Goal: Task Accomplishment & Management: Contribute content

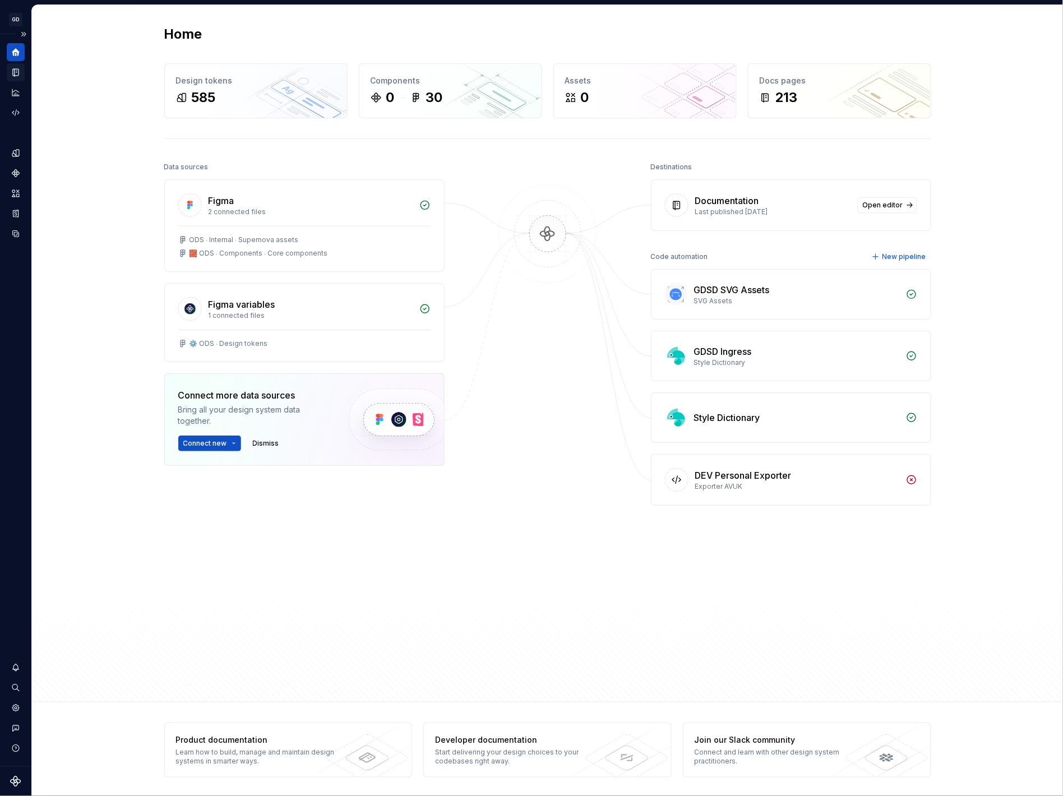
click at [15, 70] on icon "Documentation" at bounding box center [16, 72] width 6 height 7
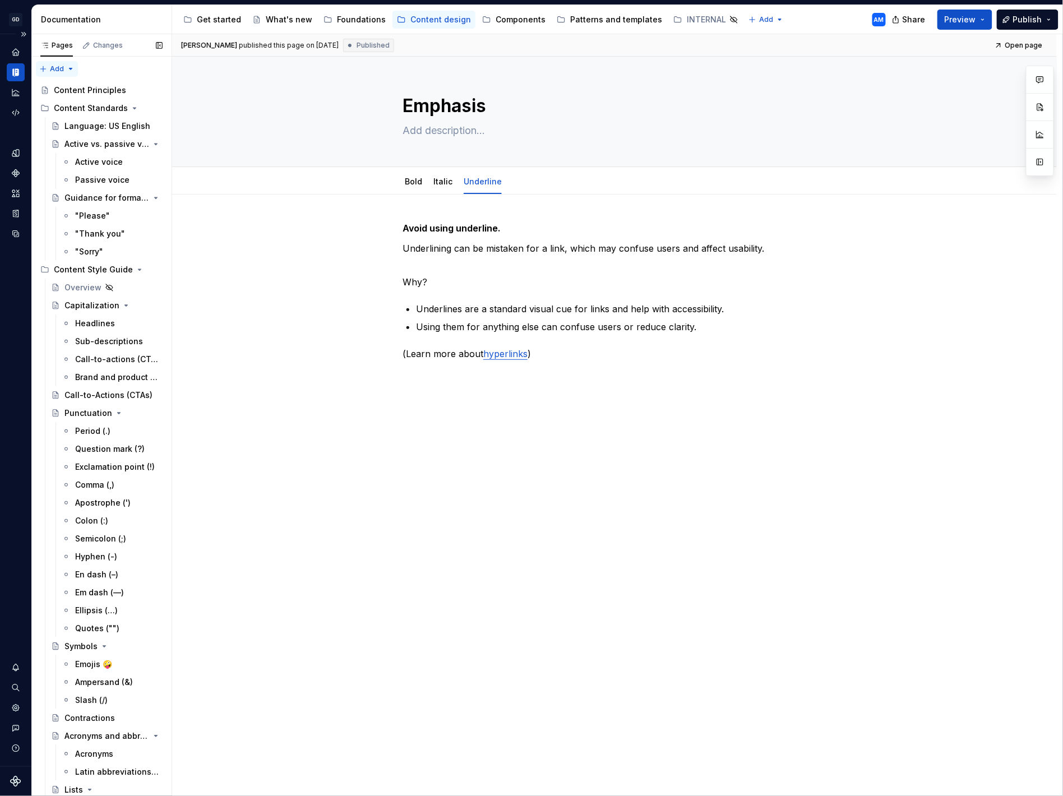
click at [64, 67] on div "Pages Changes Add Accessibility guide for tree Page tree. Navigate the tree wit…" at bounding box center [101, 417] width 140 height 767
click at [70, 110] on div "New group" at bounding box center [93, 108] width 73 height 11
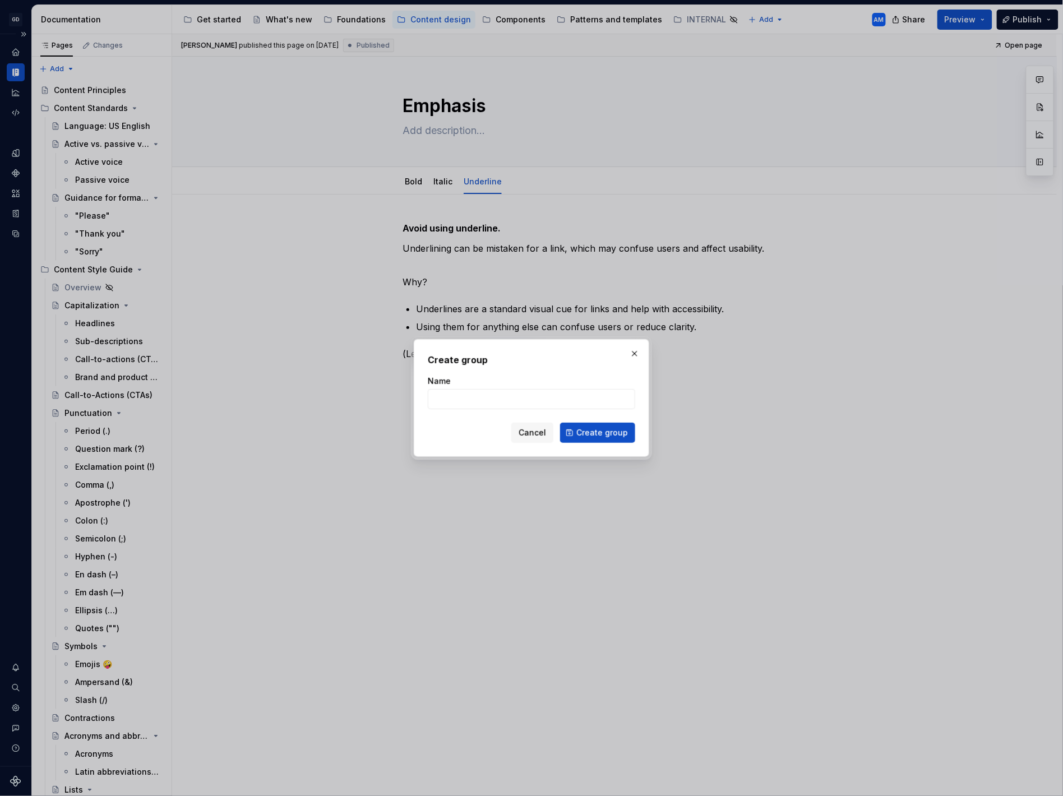
type textarea "*"
type input "Marketing content"
click at [604, 434] on span "Create group" at bounding box center [603, 432] width 52 height 11
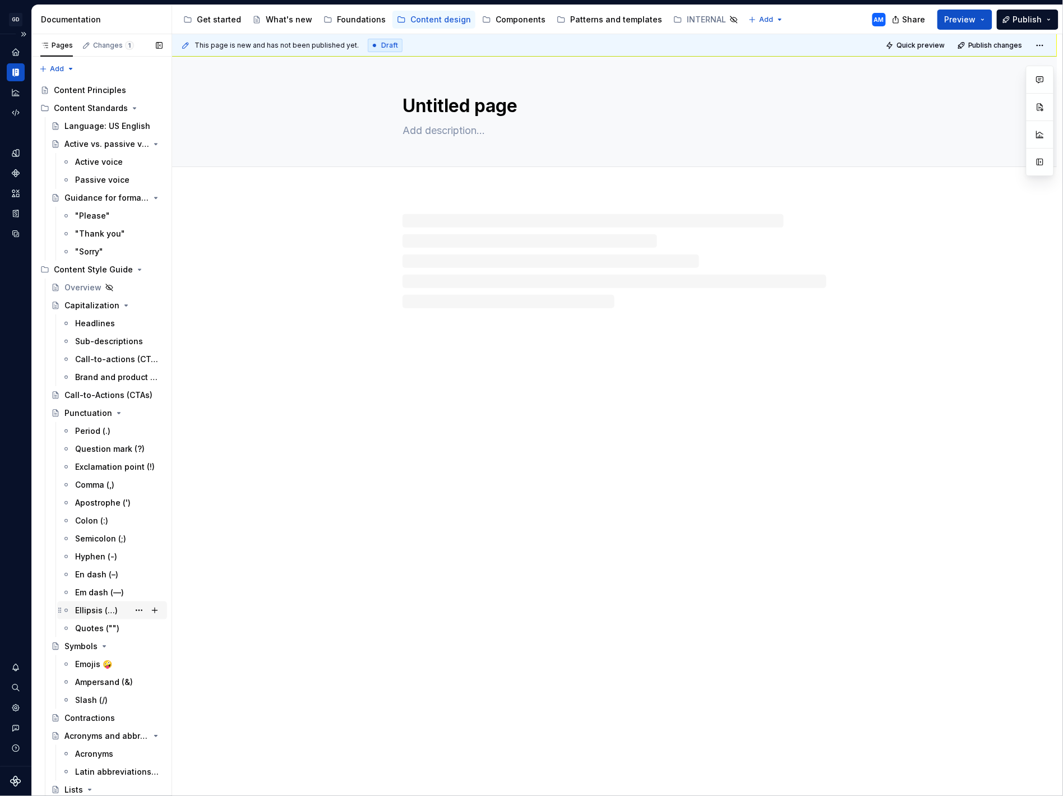
scroll to position [556, 0]
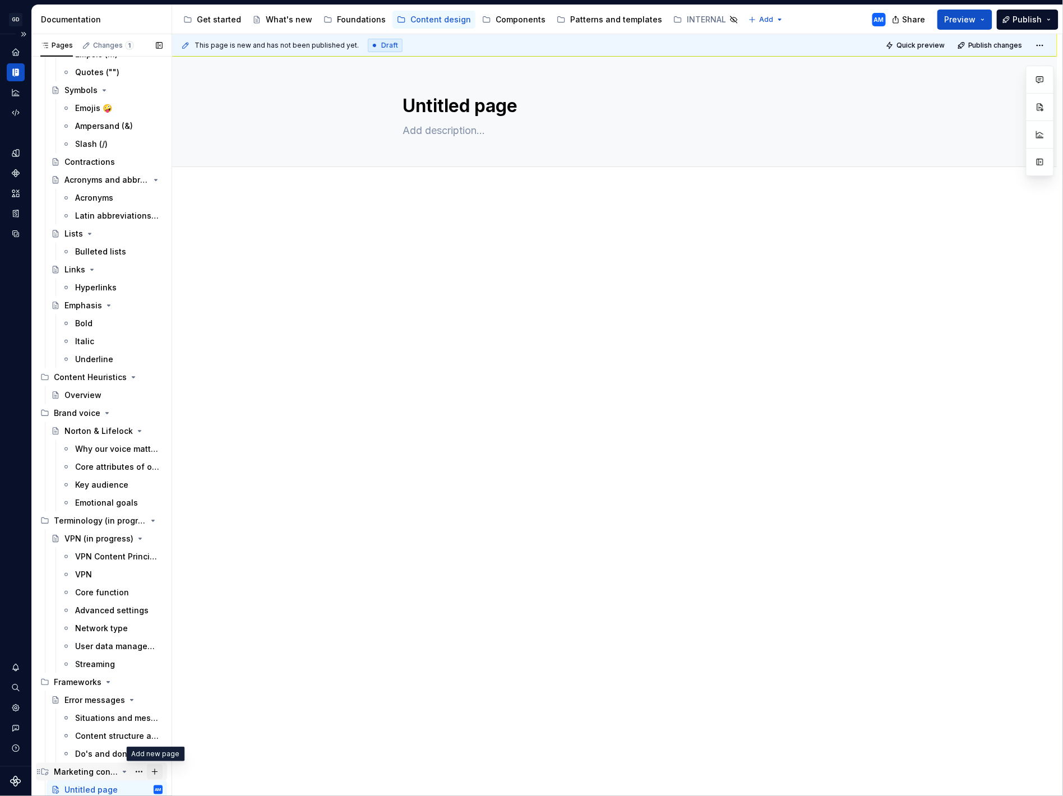
click at [154, 772] on button "Page tree" at bounding box center [155, 773] width 16 height 16
type textarea "*"
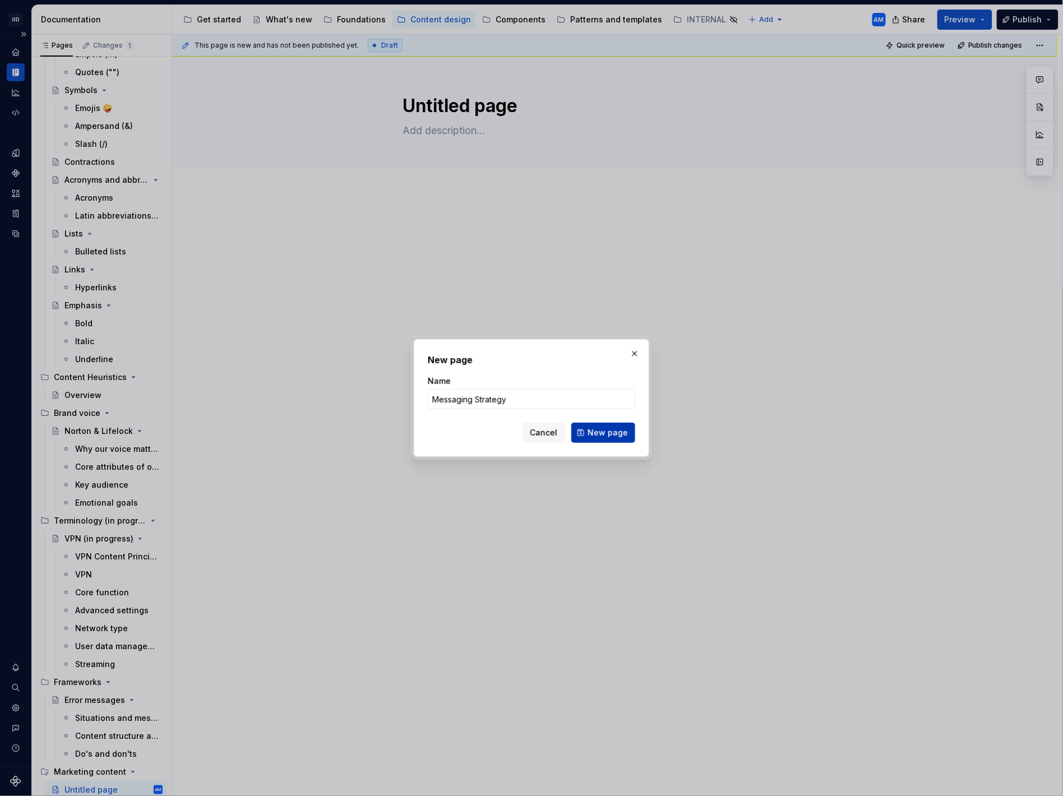
type input "Messaging Strategy"
click at [619, 432] on span "New page" at bounding box center [608, 432] width 40 height 11
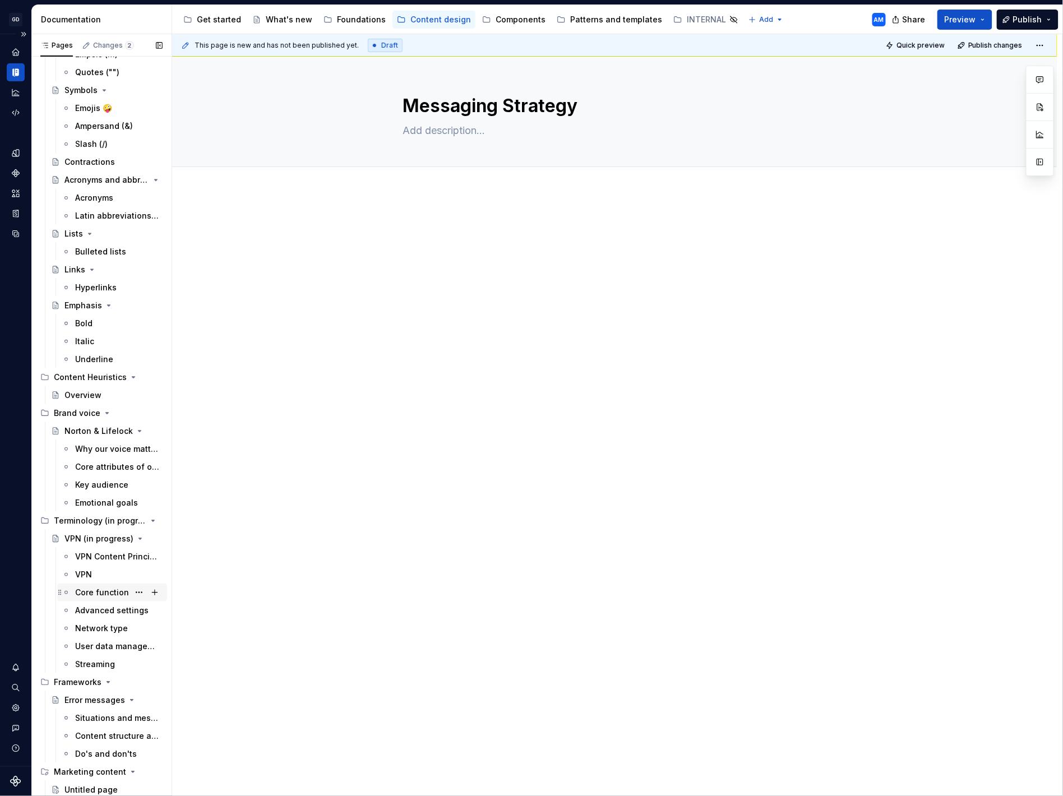
scroll to position [574, 0]
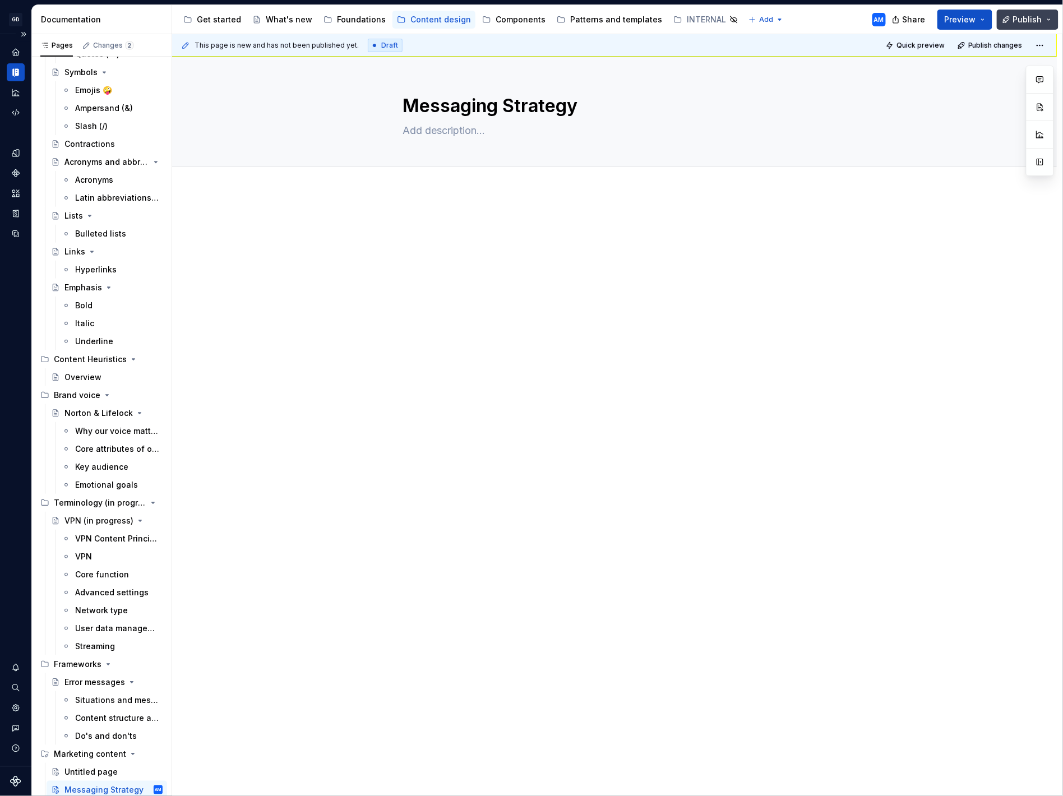
click at [1020, 21] on span "Publish" at bounding box center [1028, 19] width 29 height 11
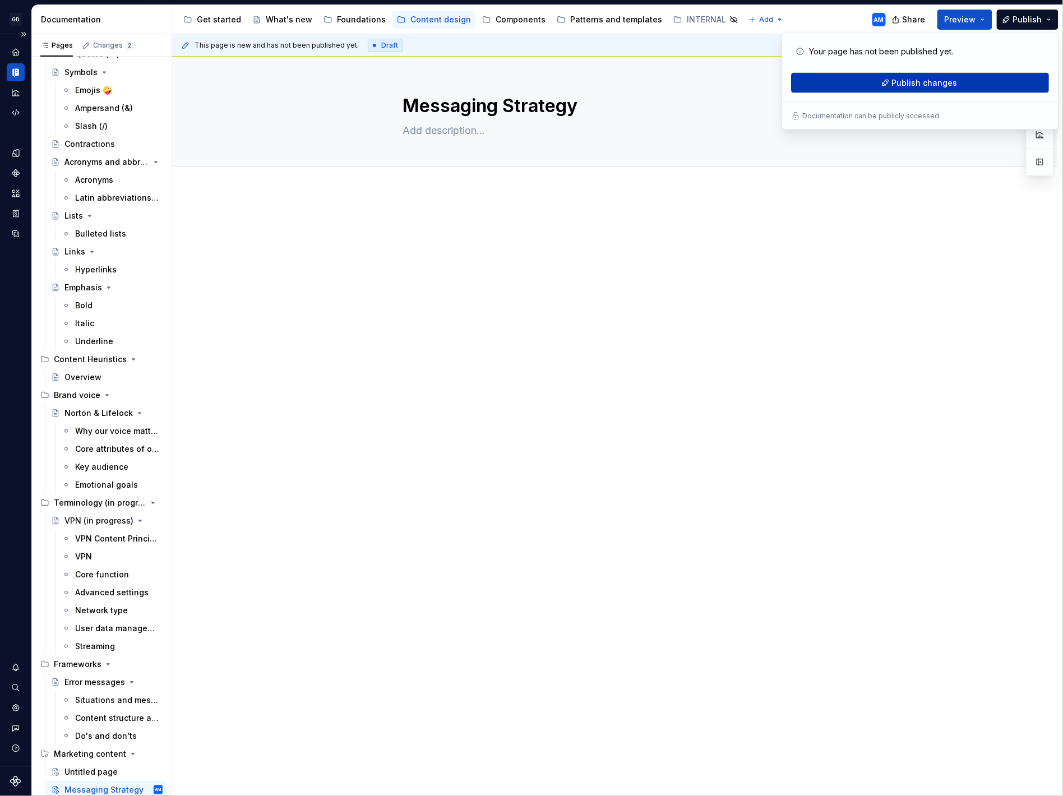
click at [945, 82] on span "Publish changes" at bounding box center [925, 82] width 66 height 11
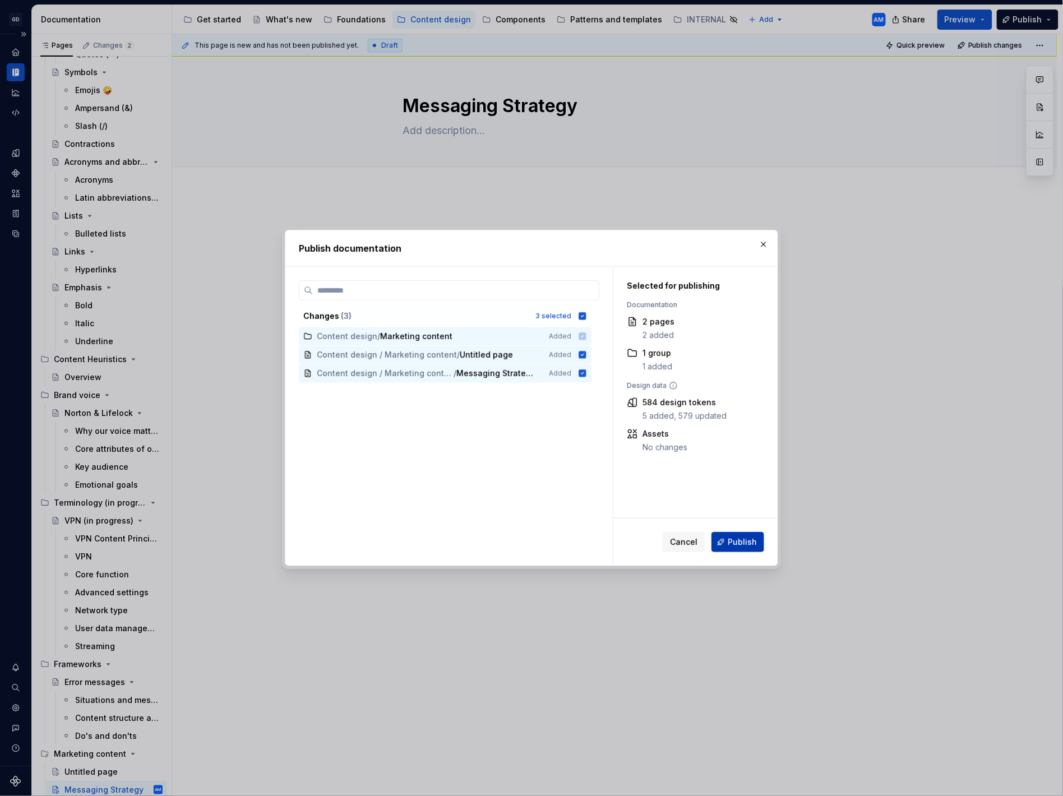
click at [744, 540] on span "Publish" at bounding box center [742, 542] width 29 height 11
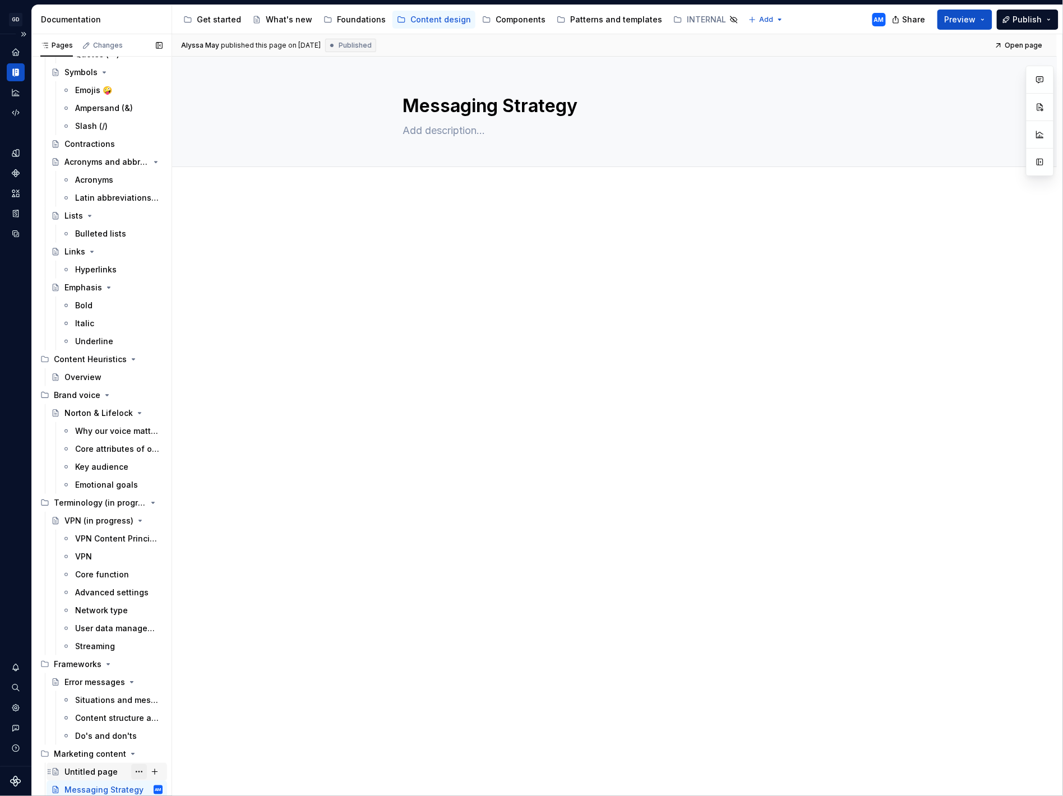
click at [139, 770] on button "Page tree" at bounding box center [139, 773] width 16 height 16
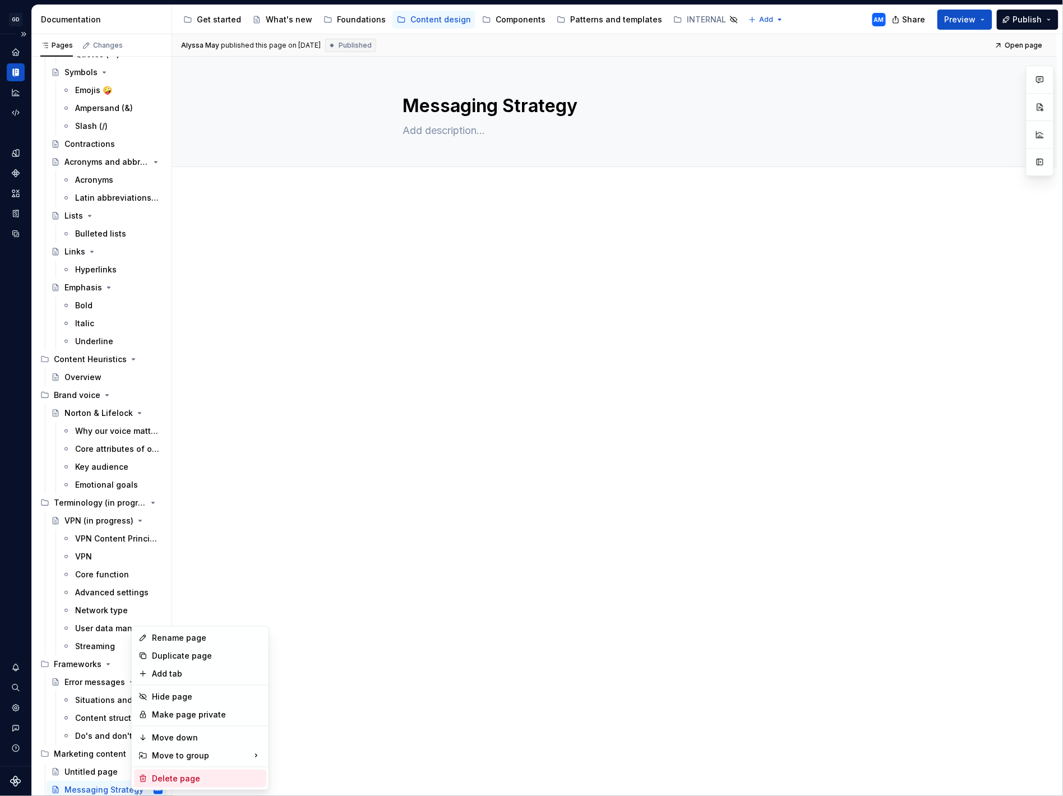
click at [174, 781] on div "Delete page" at bounding box center [207, 778] width 110 height 11
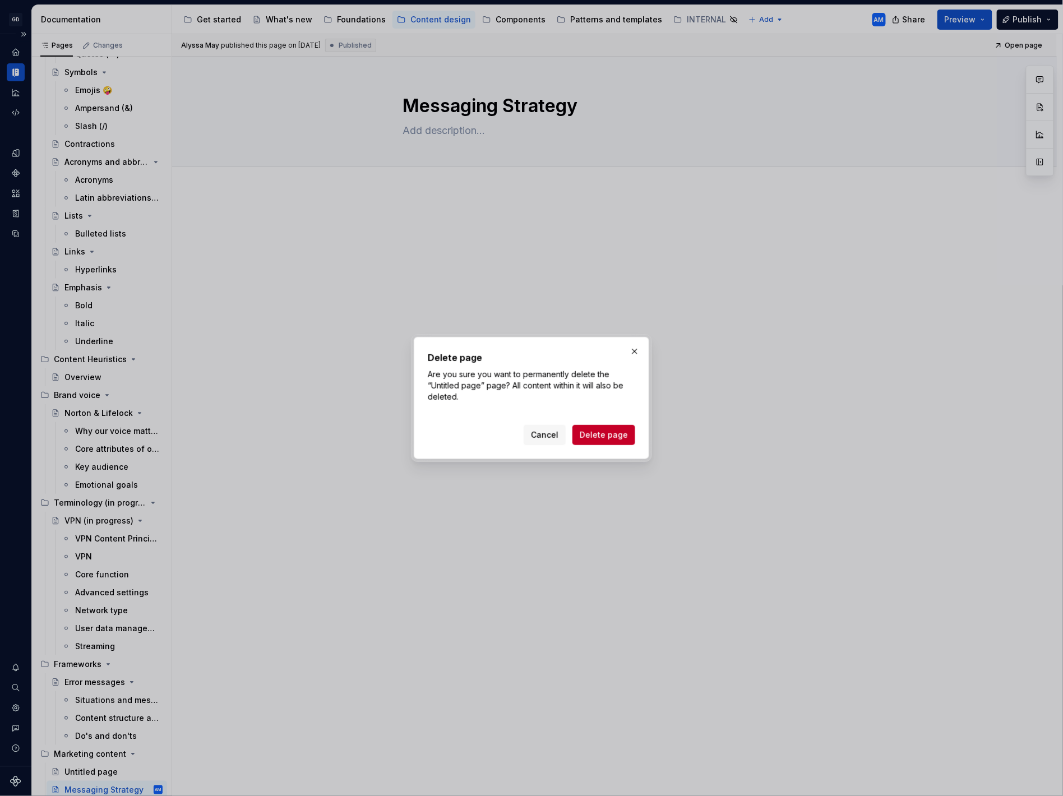
click at [604, 435] on span "Delete page" at bounding box center [604, 435] width 48 height 11
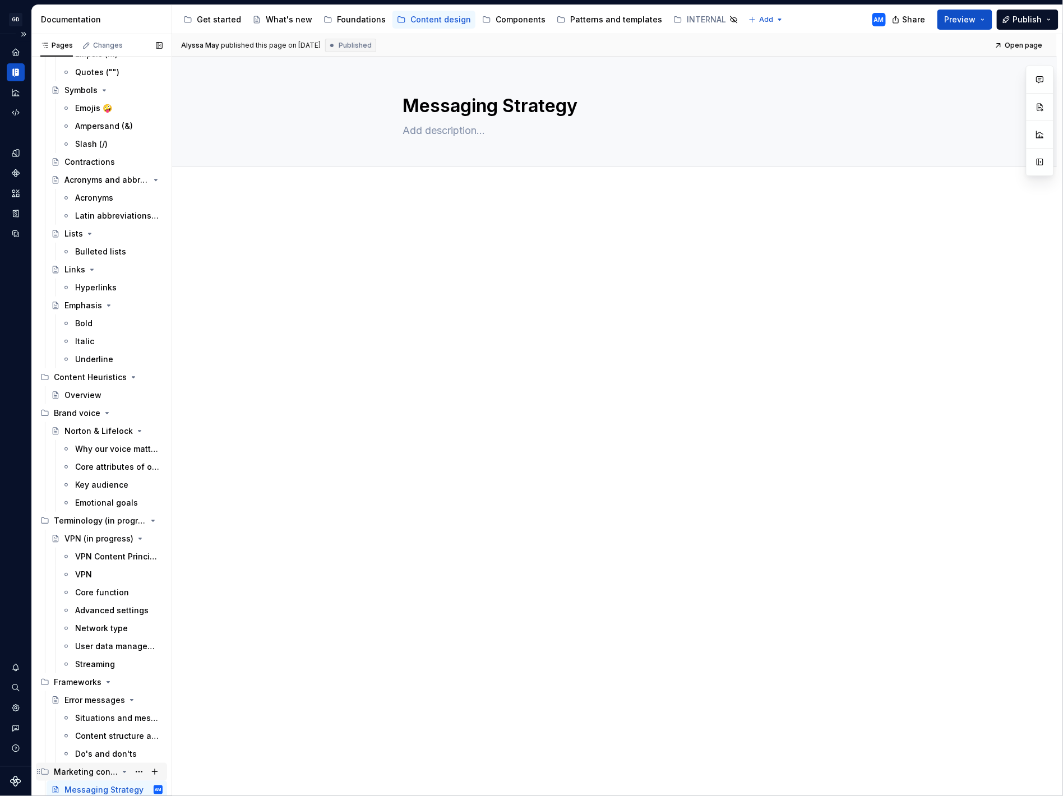
scroll to position [556, 0]
click at [1033, 17] on span "Publish" at bounding box center [1028, 19] width 29 height 11
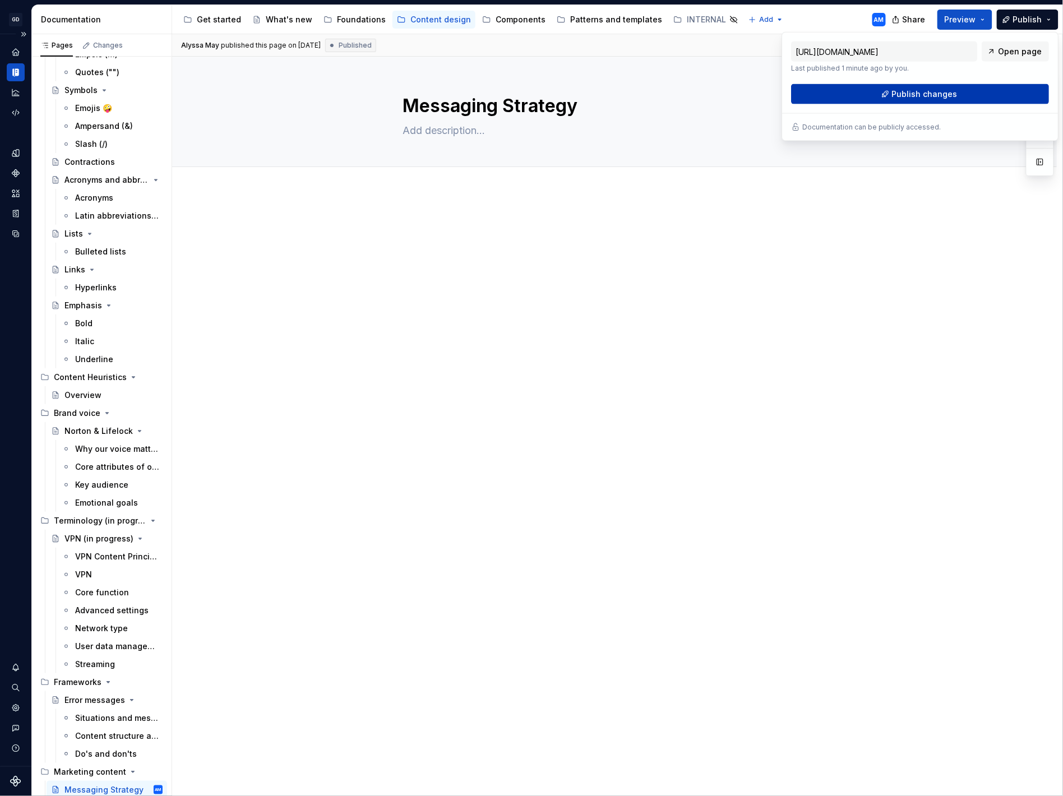
click at [934, 93] on span "Publish changes" at bounding box center [925, 94] width 66 height 11
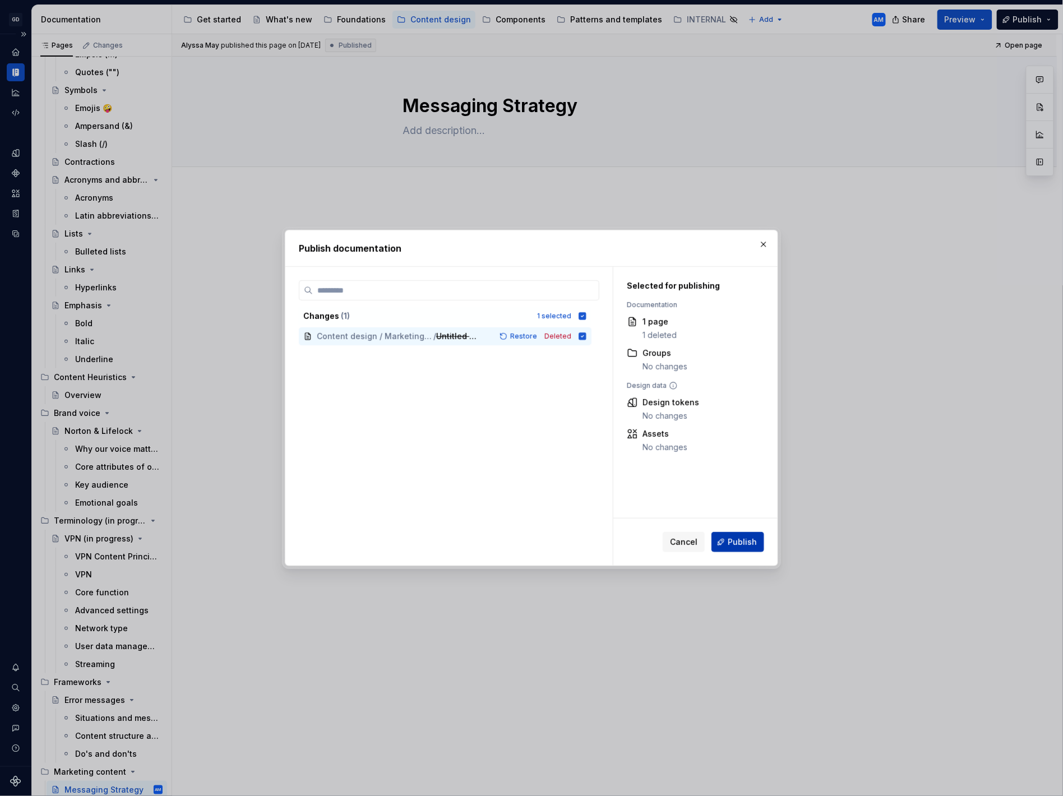
click at [743, 538] on span "Publish" at bounding box center [742, 542] width 29 height 11
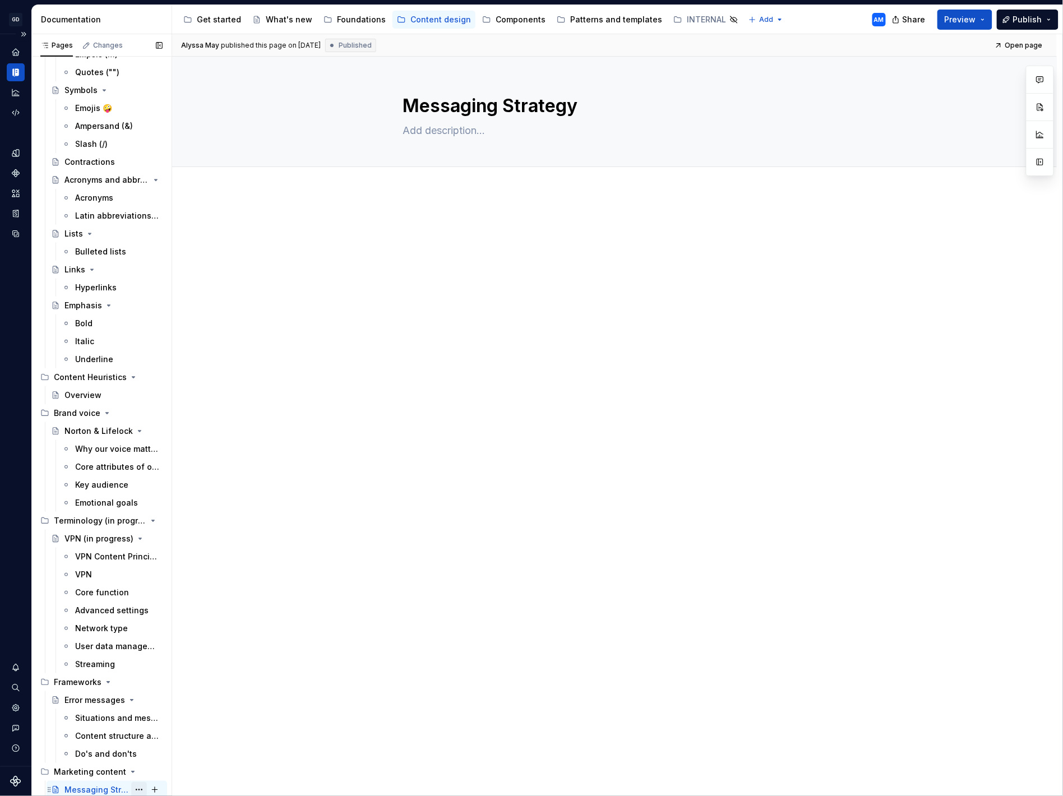
click at [139, 789] on button "Page tree" at bounding box center [139, 790] width 16 height 16
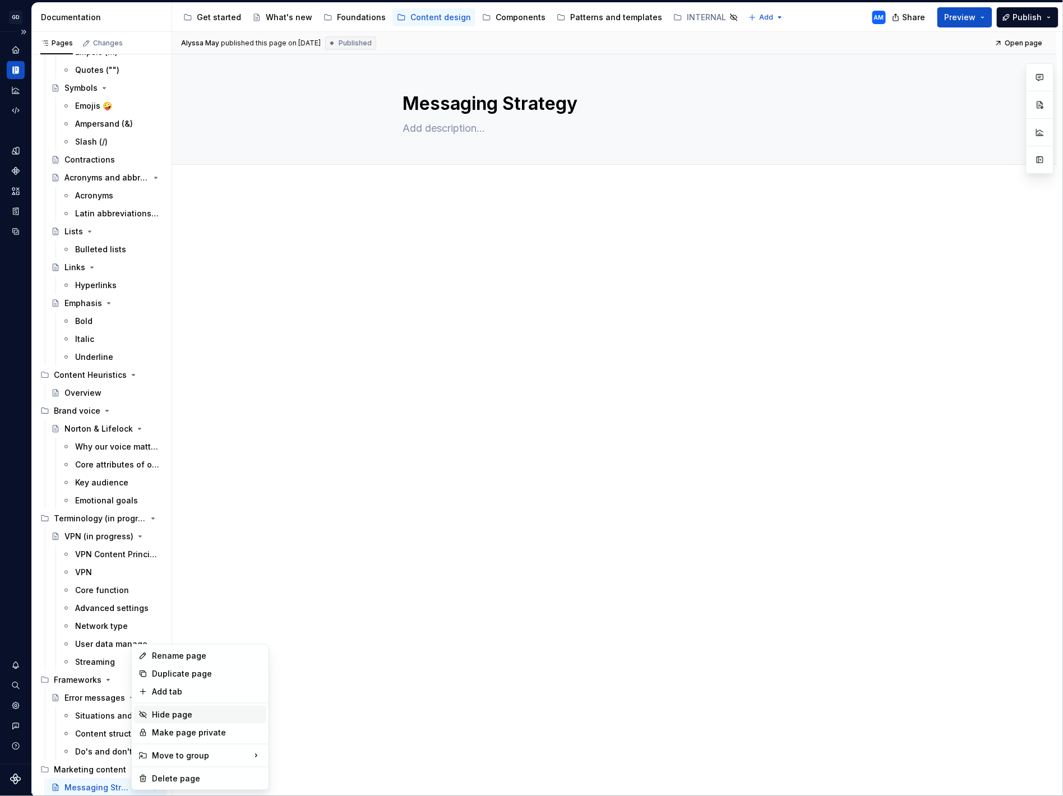
type textarea "*"
click at [186, 655] on div "Rename page" at bounding box center [207, 656] width 110 height 11
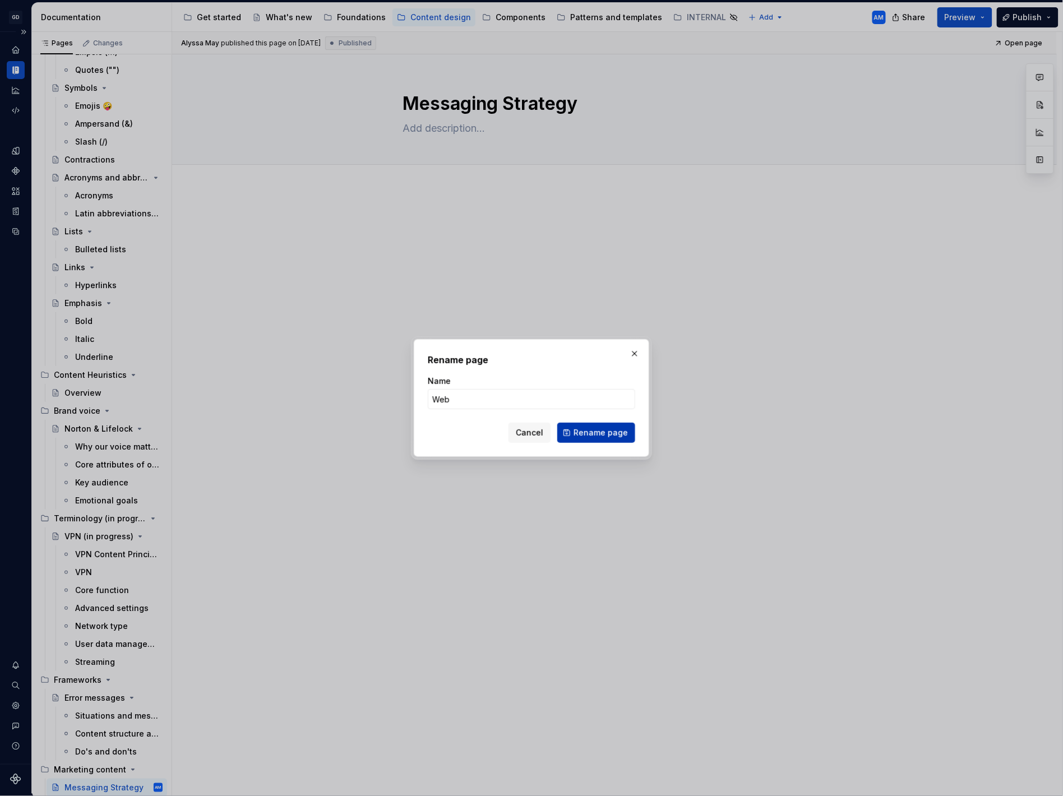
type input "Web"
click at [616, 434] on span "Rename page" at bounding box center [601, 432] width 54 height 11
type textarea "*"
type textarea "Web"
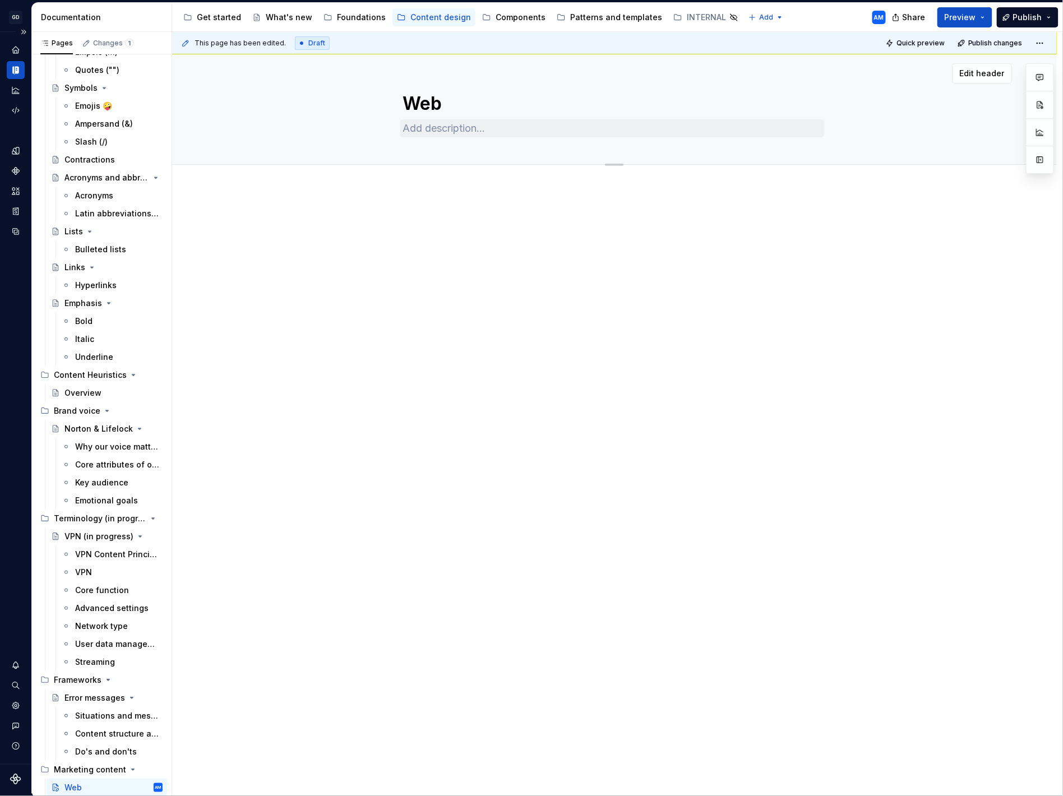
type textarea "*"
click at [429, 177] on span "Add tab" at bounding box center [430, 177] width 26 height 9
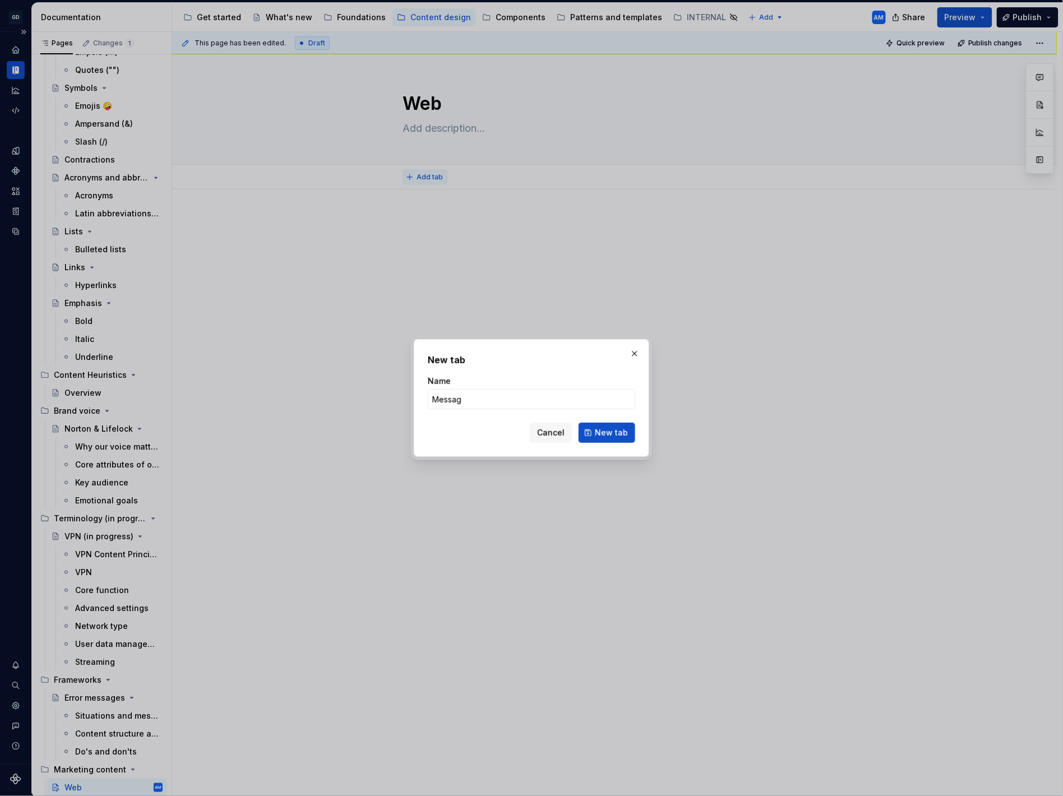
type input "Messagi"
type textarea "*"
type input "Messaging Strategy"
type textarea "*"
click at [481, 397] on input "Messaging Strategy" at bounding box center [532, 399] width 208 height 20
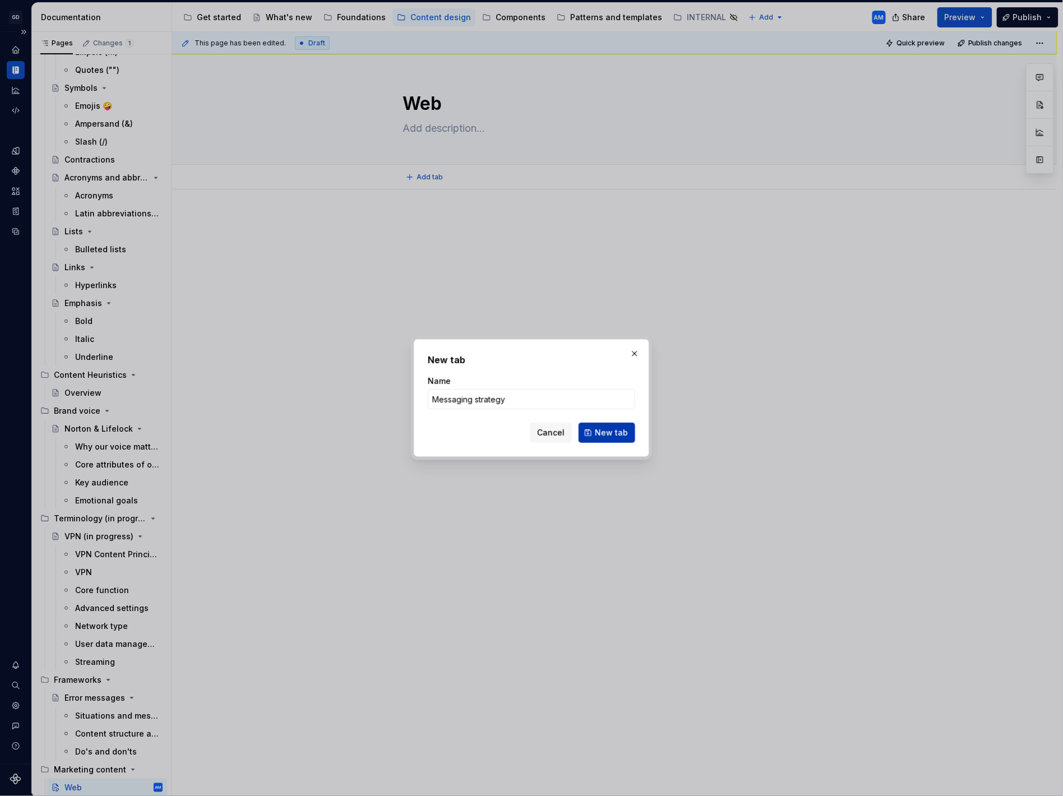
type input "Messaging strategy"
click at [602, 430] on span "New tab" at bounding box center [611, 432] width 33 height 11
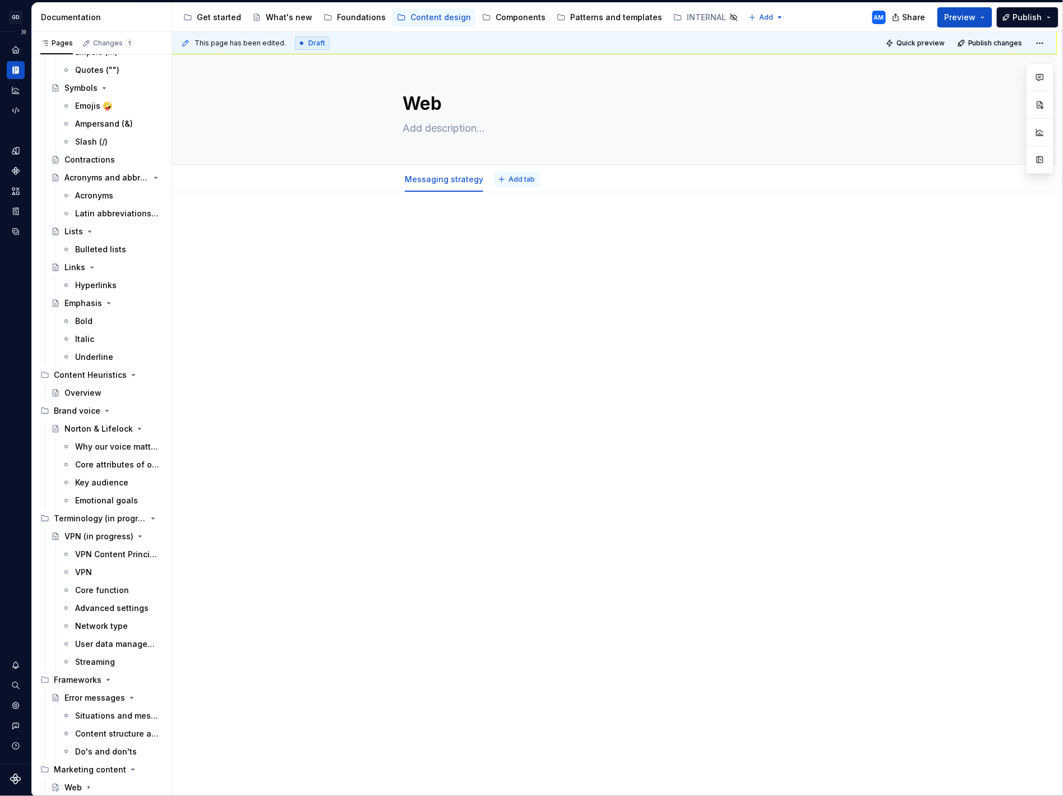
click at [511, 173] on button "Add tab" at bounding box center [517, 180] width 45 height 16
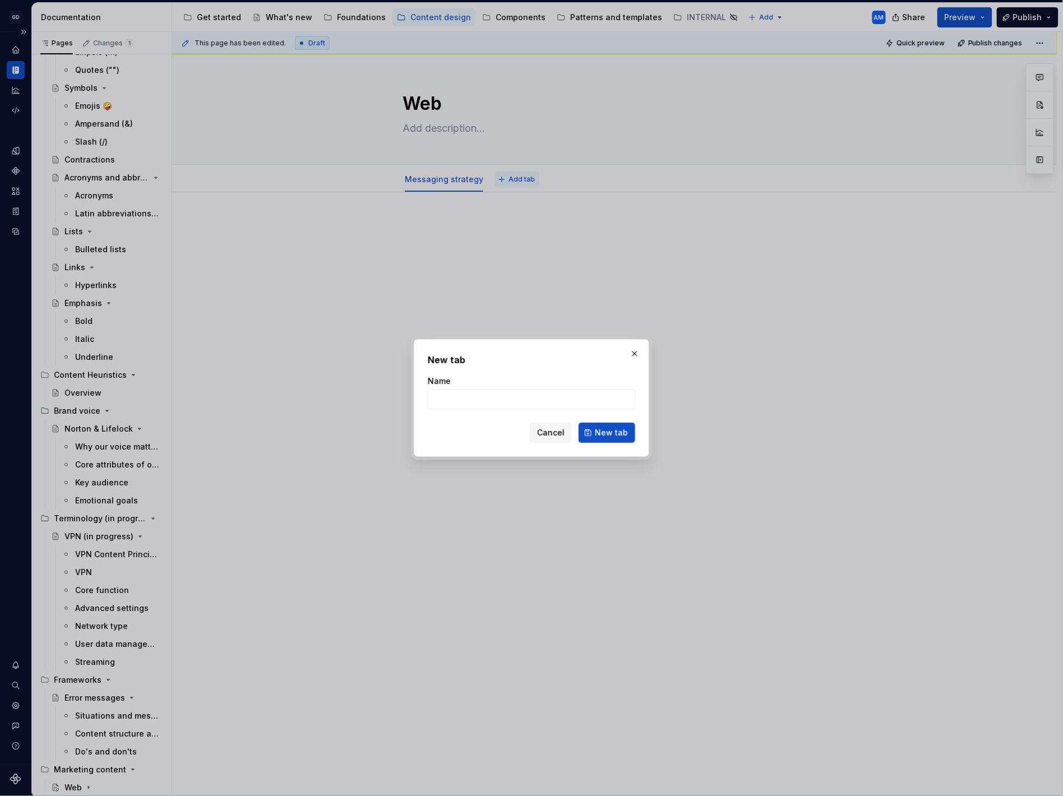
type textarea "*"
type input "Headlines"
click at [609, 433] on span "New tab" at bounding box center [611, 432] width 33 height 11
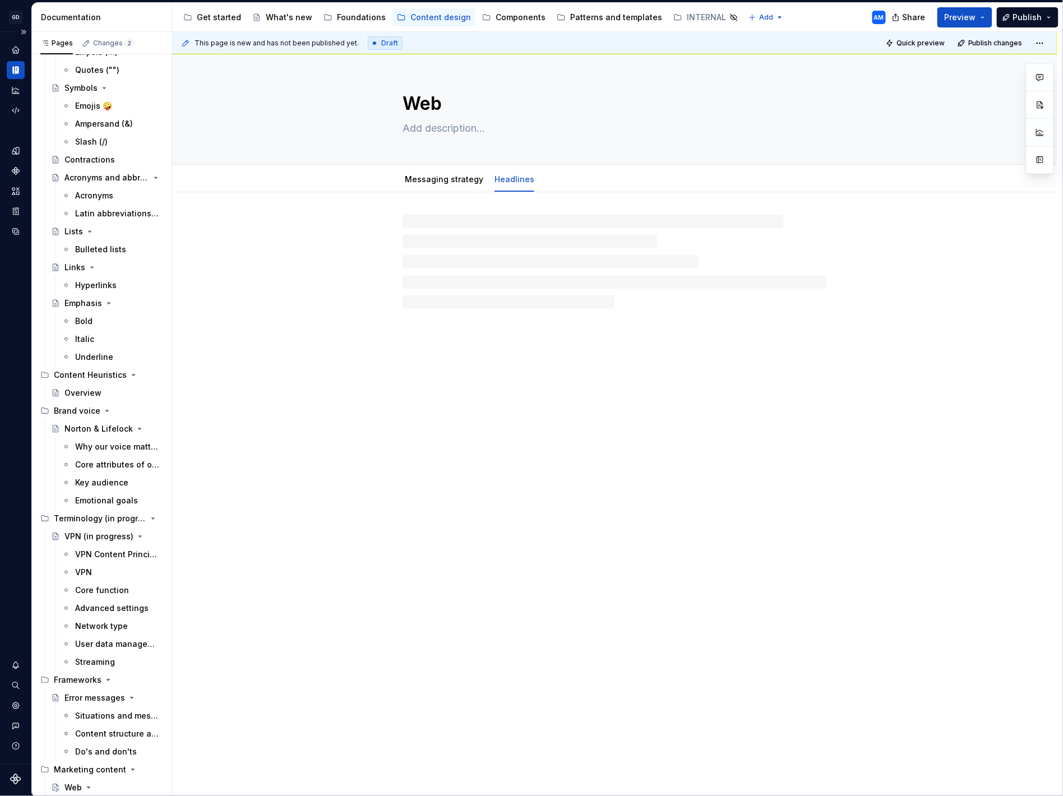
click at [547, 201] on div at bounding box center [614, 250] width 885 height 117
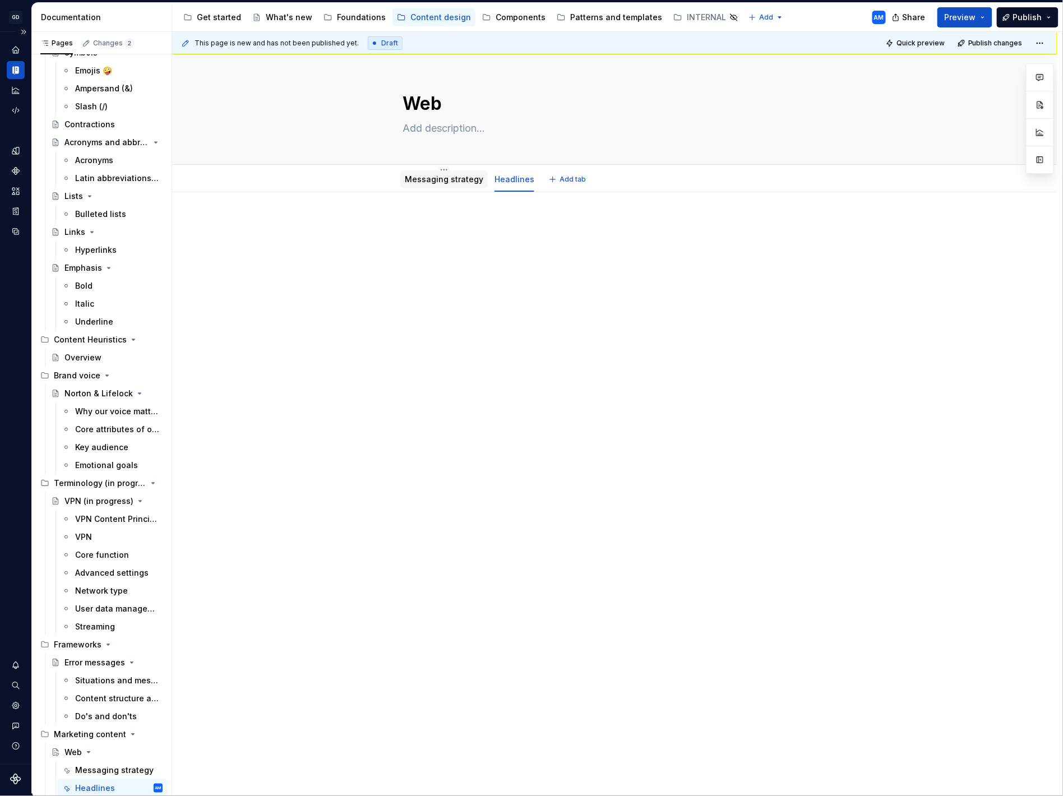
click at [441, 180] on link "Messaging strategy" at bounding box center [444, 179] width 79 height 10
click at [519, 179] on link "Headlines" at bounding box center [515, 179] width 40 height 10
click at [440, 176] on link "Messaging strategy" at bounding box center [444, 179] width 79 height 10
click at [1021, 17] on span "Publish" at bounding box center [1028, 17] width 29 height 11
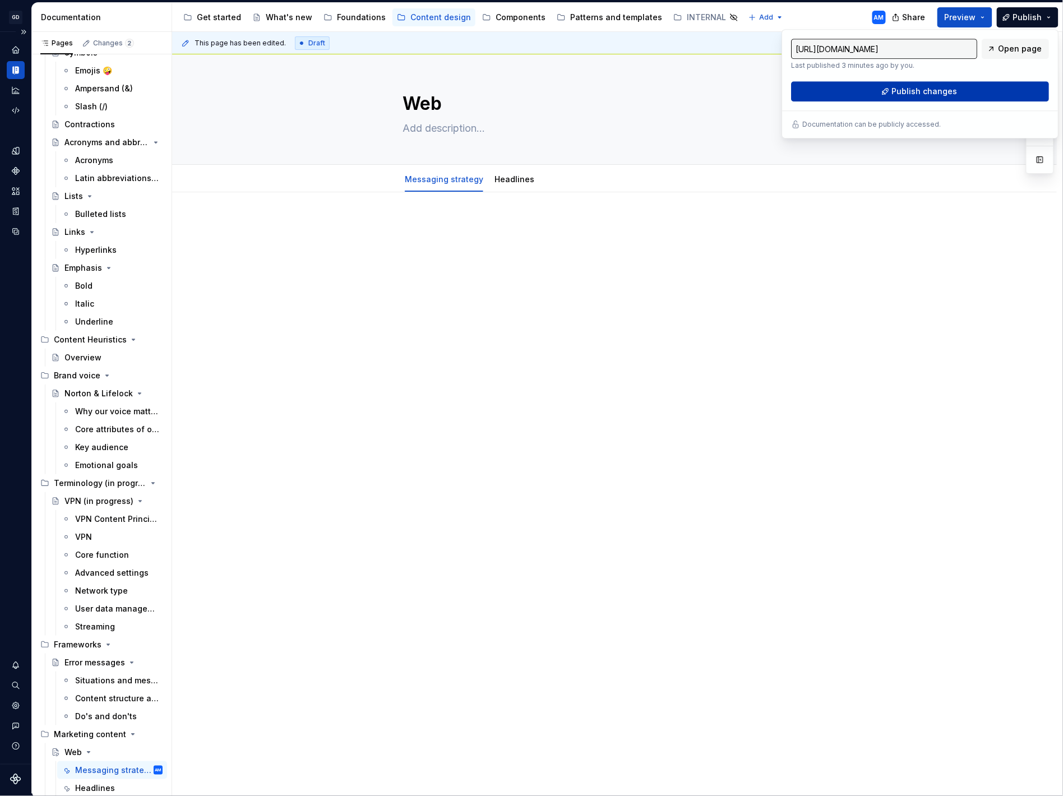
click at [932, 91] on span "Publish changes" at bounding box center [925, 91] width 66 height 11
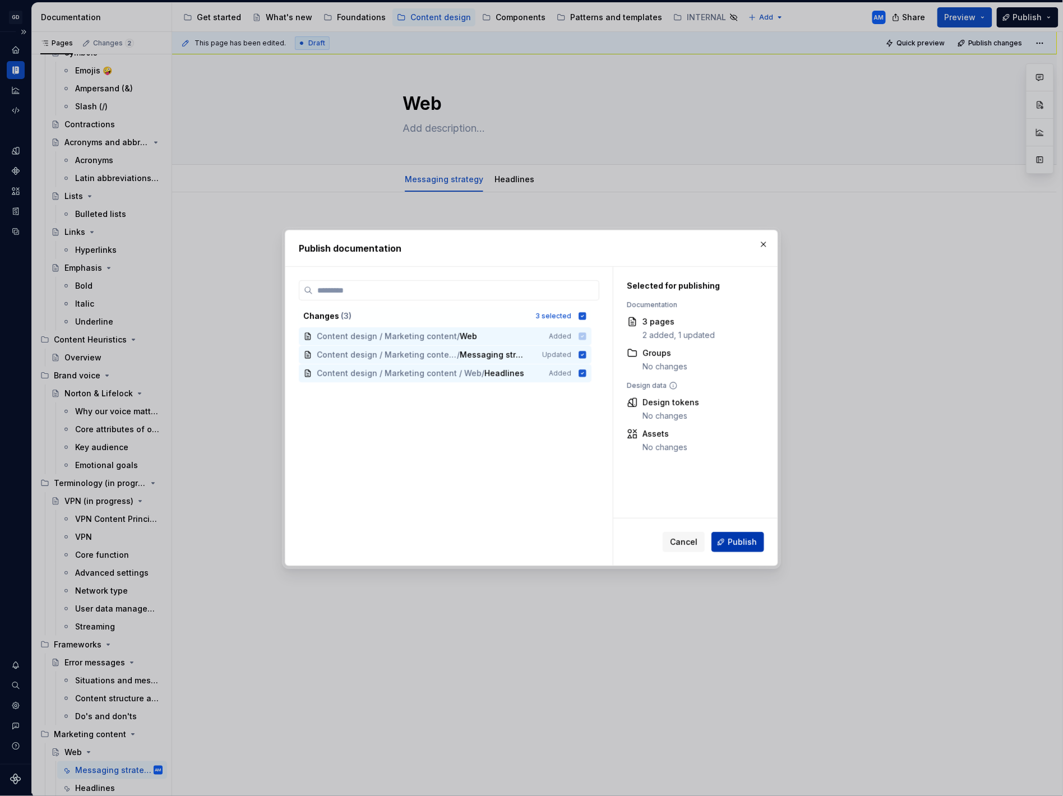
click at [735, 543] on span "Publish" at bounding box center [742, 542] width 29 height 11
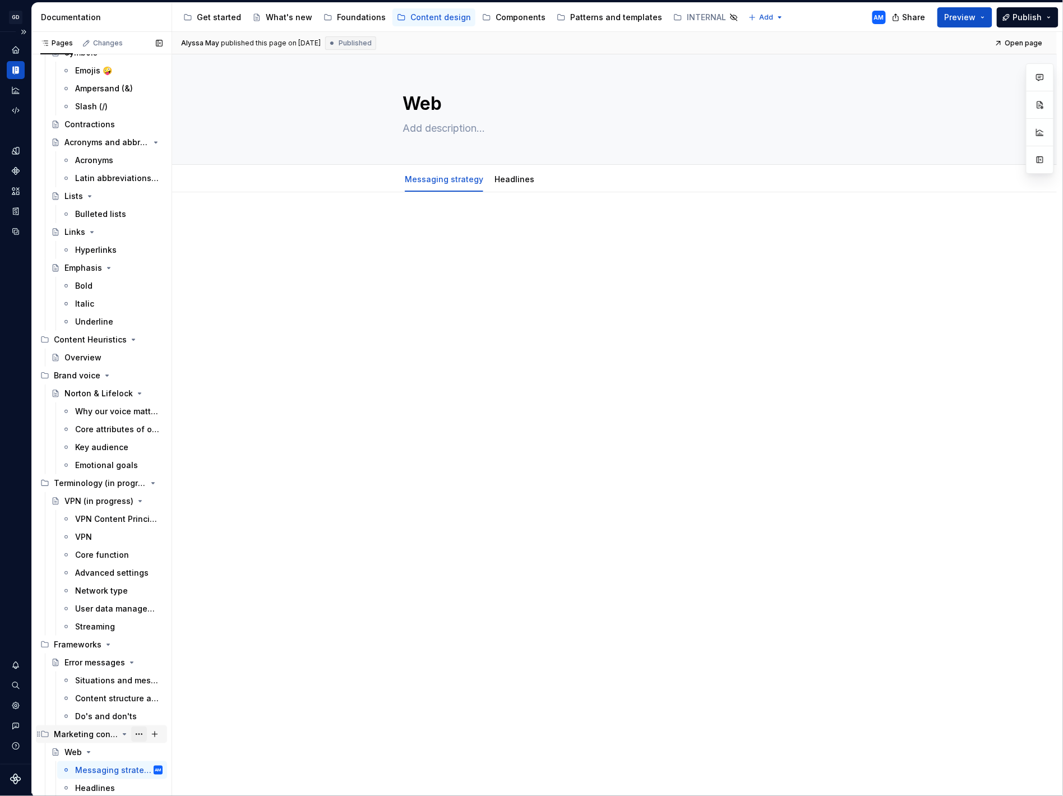
click at [140, 734] on button "Page tree" at bounding box center [139, 735] width 16 height 16
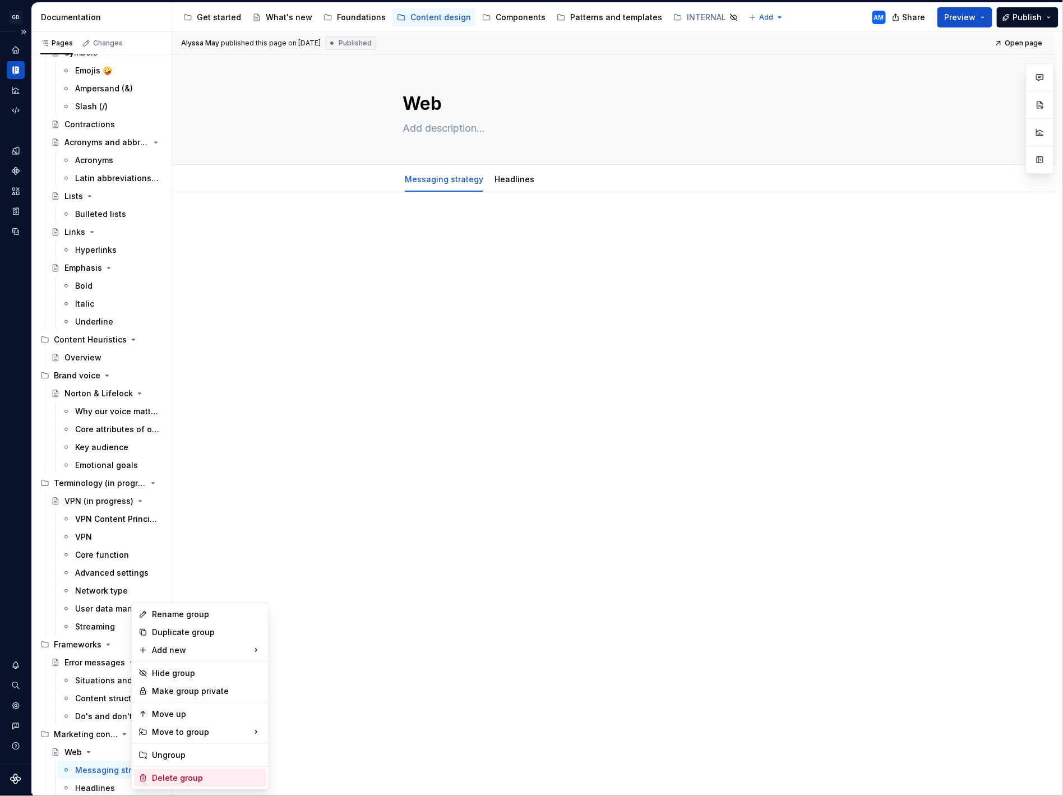
click at [173, 779] on div "Delete group" at bounding box center [207, 778] width 110 height 11
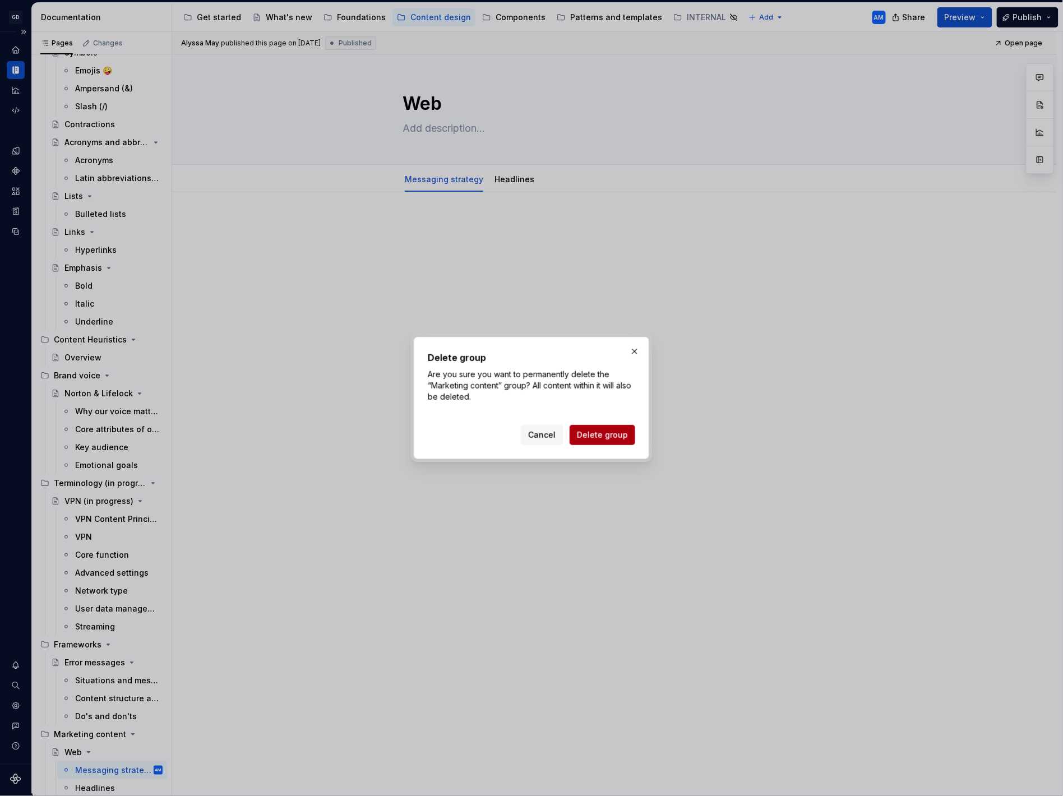
click at [617, 430] on span "Delete group" at bounding box center [602, 435] width 51 height 11
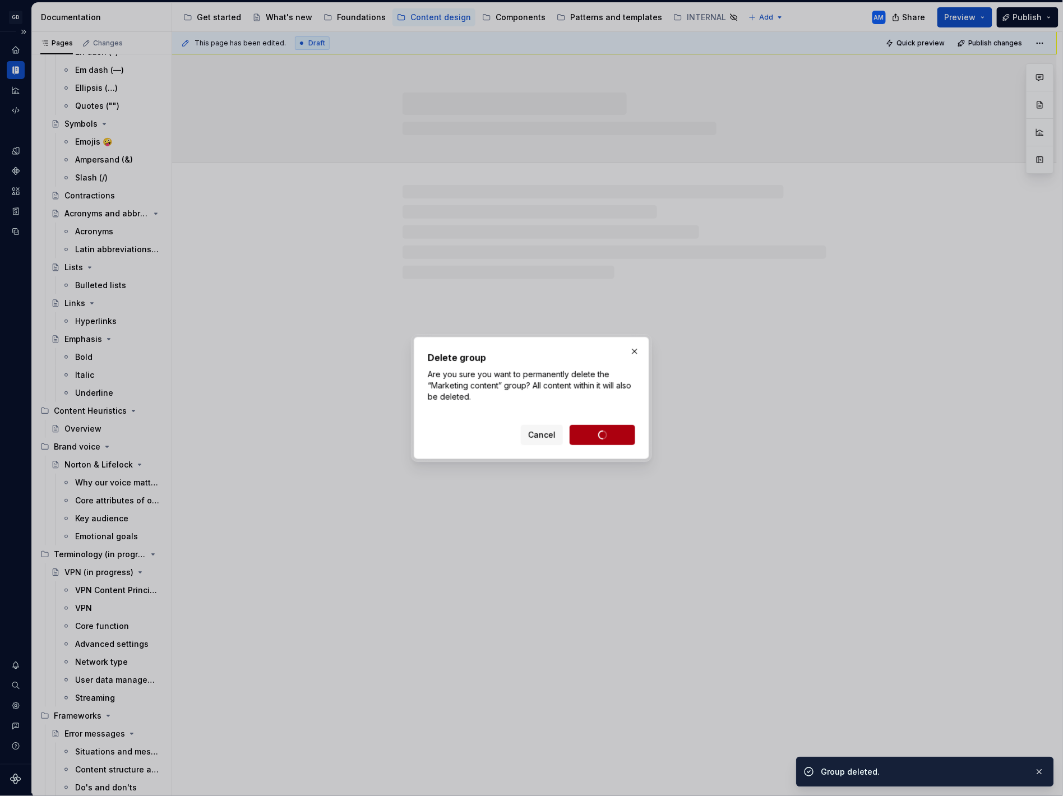
scroll to position [520, 0]
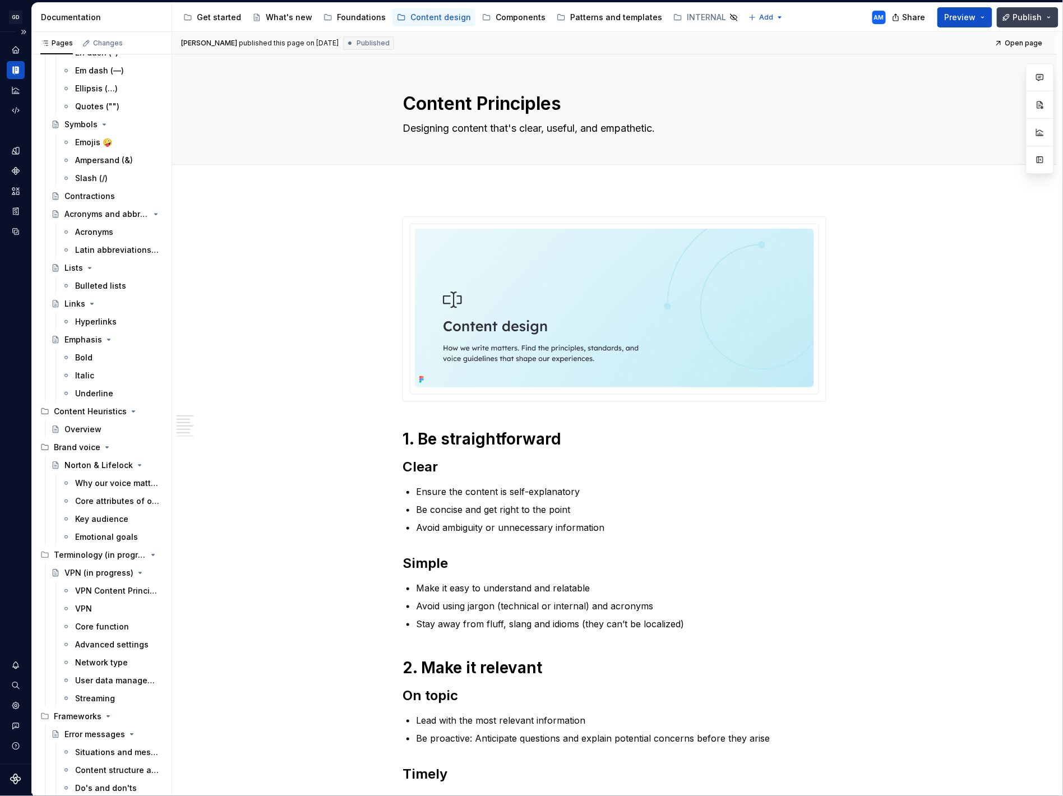
click at [1029, 14] on span "Publish" at bounding box center [1028, 17] width 29 height 11
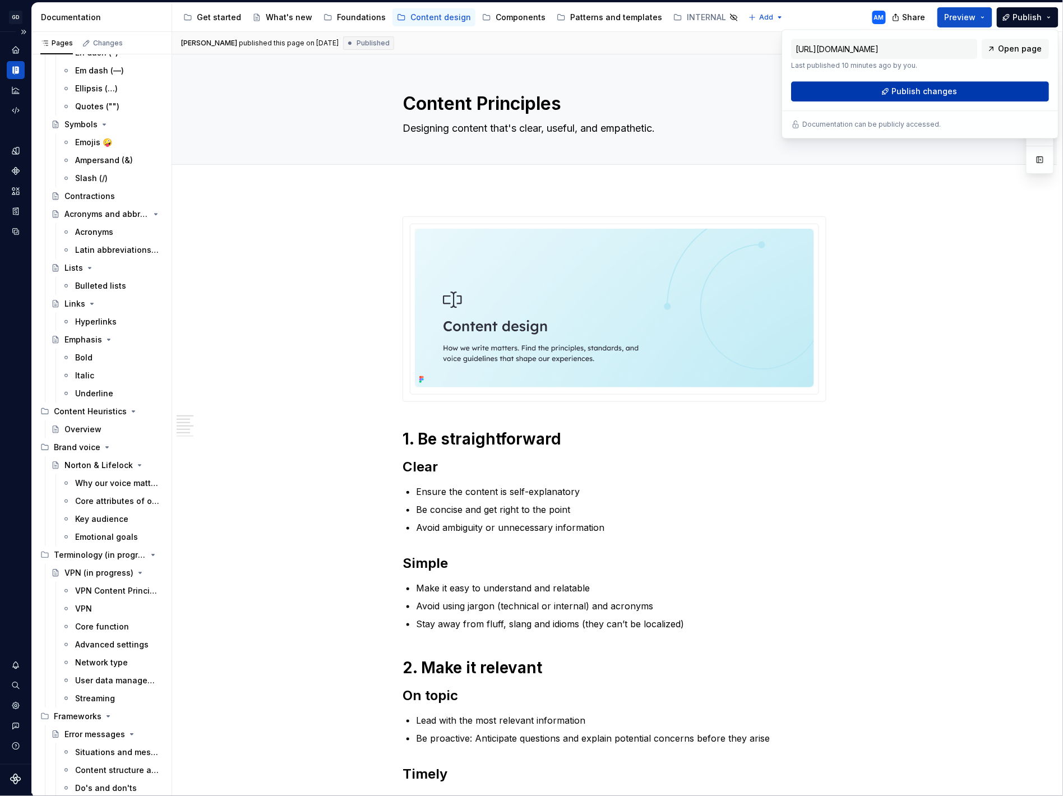
click at [948, 89] on span "Publish changes" at bounding box center [925, 91] width 66 height 11
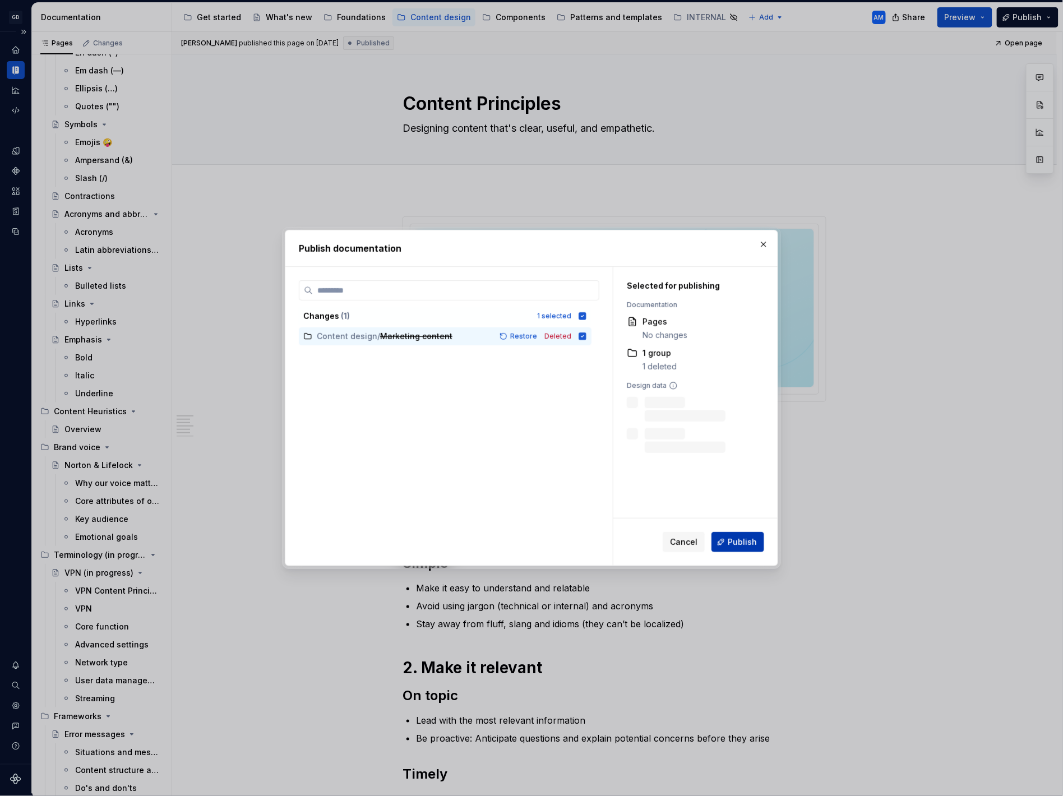
click at [740, 543] on span "Publish" at bounding box center [742, 542] width 29 height 11
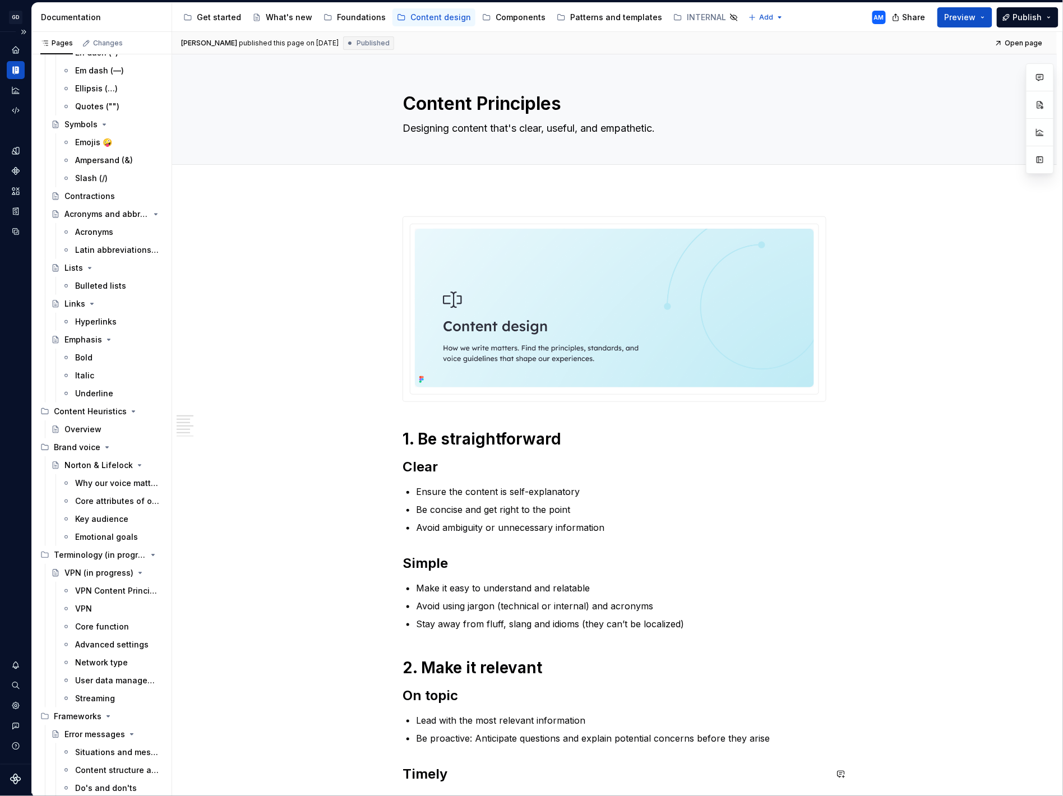
type textarea "*"
